Goal: Task Accomplishment & Management: Use online tool/utility

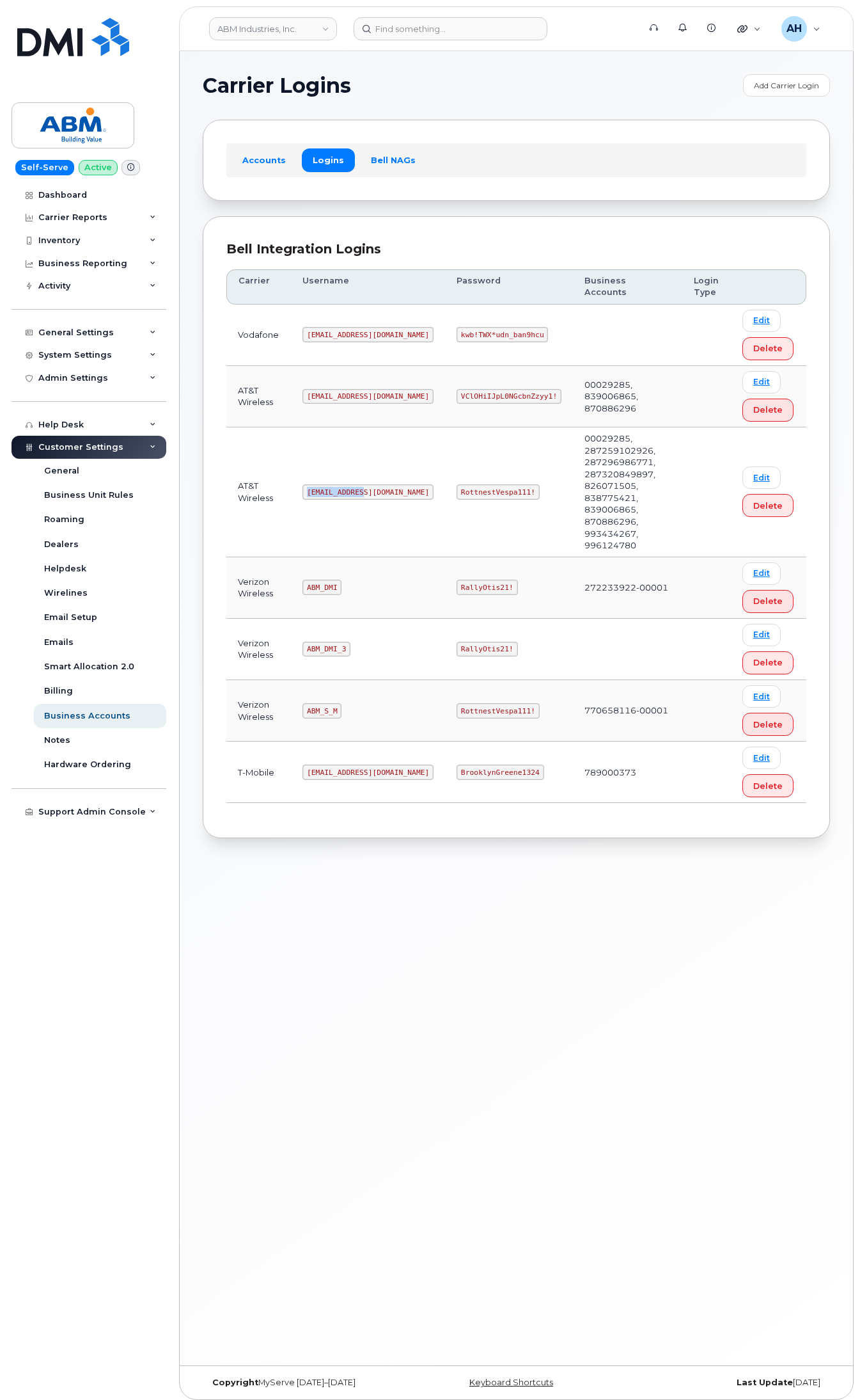
drag, startPoint x: 308, startPoint y: 472, endPoint x: 368, endPoint y: 465, distance: 60.4
click at [368, 465] on td "[EMAIL_ADDRESS][DOMAIN_NAME]" at bounding box center [368, 492] width 154 height 130
copy code "[EMAIL_ADDRESS][DOMAIN_NAME]"
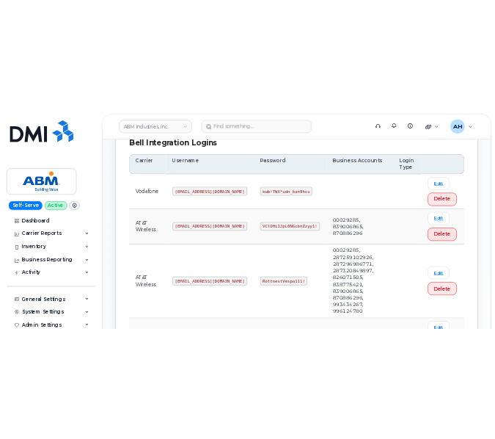
scroll to position [294, 0]
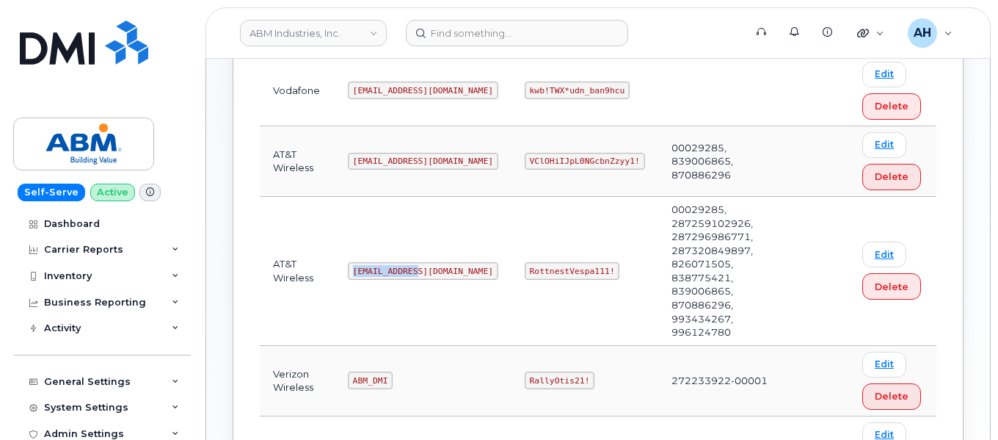
drag, startPoint x: 352, startPoint y: 242, endPoint x: 415, endPoint y: 250, distance: 64.4
click at [415, 262] on code "[EMAIL_ADDRESS][DOMAIN_NAME]" at bounding box center [423, 271] width 150 height 18
copy code "[EMAIL_ADDRESS][DOMAIN_NAME]"
click at [392, 270] on td "[EMAIL_ADDRESS][DOMAIN_NAME]" at bounding box center [423, 271] width 177 height 149
drag, startPoint x: 354, startPoint y: 244, endPoint x: 415, endPoint y: 244, distance: 60.2
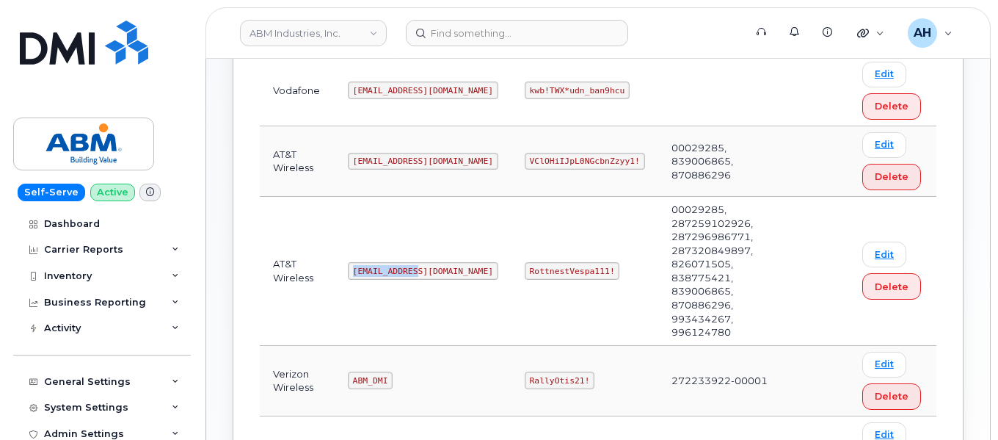
click at [415, 262] on code "[EMAIL_ADDRESS][DOMAIN_NAME]" at bounding box center [423, 271] width 150 height 18
copy code "[EMAIL_ADDRESS][DOMAIN_NAME]"
drag, startPoint x: 478, startPoint y: 243, endPoint x: 564, endPoint y: 246, distance: 85.9
click at [564, 246] on td "RottnestVespa111!" at bounding box center [585, 271] width 147 height 149
copy code "RottnestVespa111!"
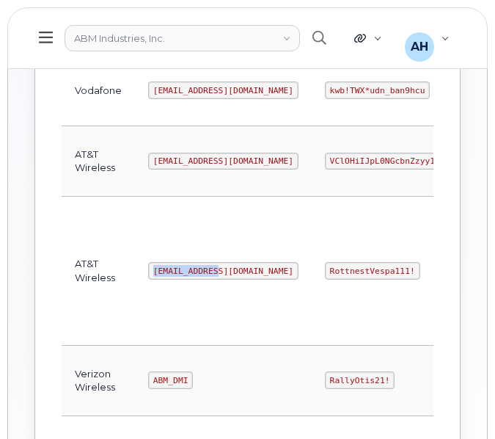
drag, startPoint x: 150, startPoint y: 270, endPoint x: 219, endPoint y: 280, distance: 69.6
click at [219, 280] on td "[EMAIL_ADDRESS][DOMAIN_NAME]" at bounding box center [223, 271] width 177 height 149
copy code "[EMAIL_ADDRESS][DOMAIN_NAME]"
drag, startPoint x: 274, startPoint y: 271, endPoint x: 356, endPoint y: 272, distance: 82.2
click at [356, 272] on code "RottnestVespa111!" at bounding box center [372, 271] width 95 height 18
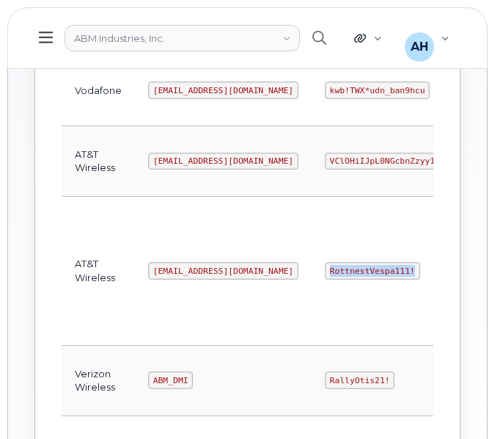
copy code "RottnestVespa111!"
drag, startPoint x: 150, startPoint y: 273, endPoint x: 214, endPoint y: 267, distance: 64.8
click at [224, 271] on td "[EMAIL_ADDRESS][DOMAIN_NAME]" at bounding box center [223, 271] width 177 height 149
copy code "[EMAIL_ADDRESS][DOMAIN_NAME]"
drag, startPoint x: 276, startPoint y: 273, endPoint x: 365, endPoint y: 270, distance: 88.9
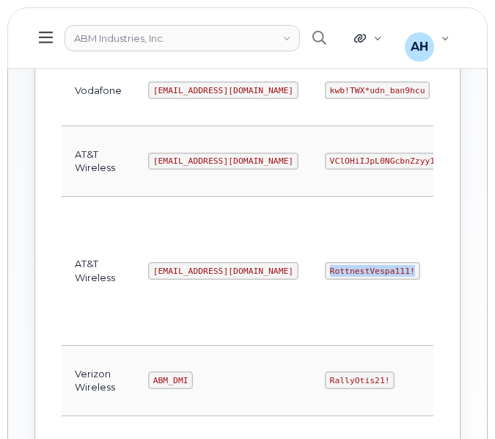
click at [365, 270] on td "RottnestVespa111!" at bounding box center [385, 271] width 147 height 149
copy code "RottnestVespa111!"
